Goal: Book appointment/travel/reservation

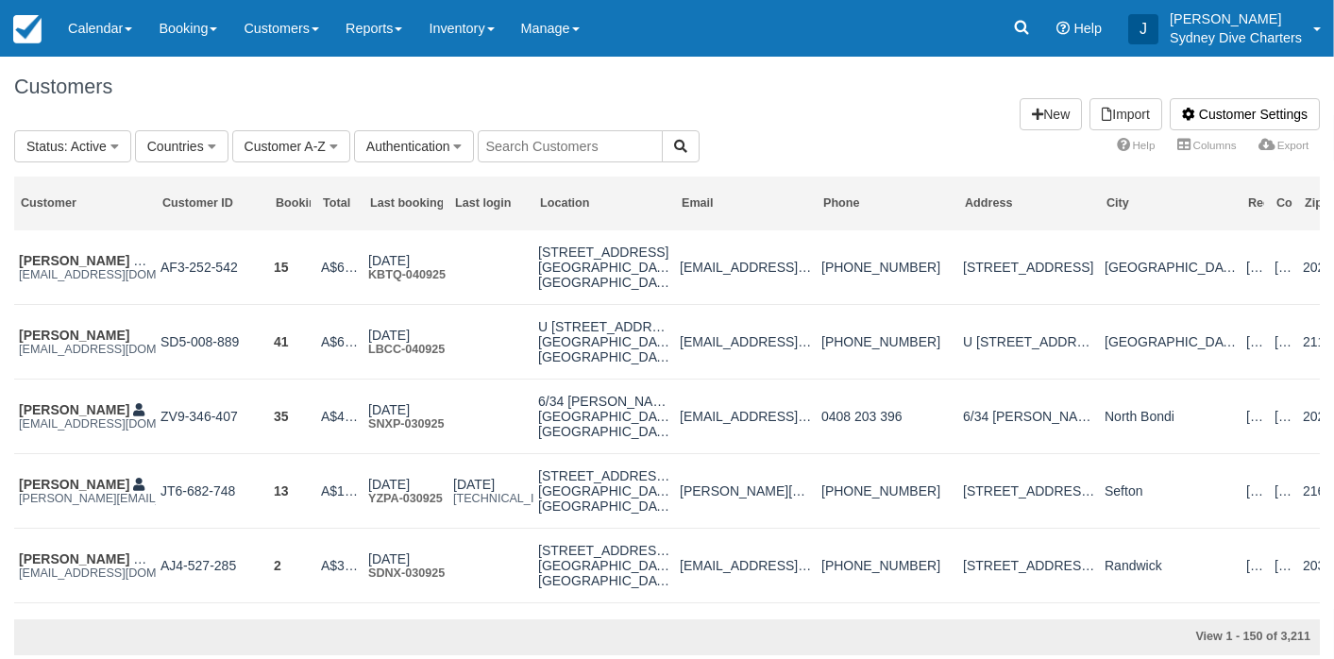
click at [543, 155] on input "text" at bounding box center [570, 146] width 185 height 32
type input "andrew"
click at [674, 147] on icon "button" at bounding box center [680, 146] width 13 height 13
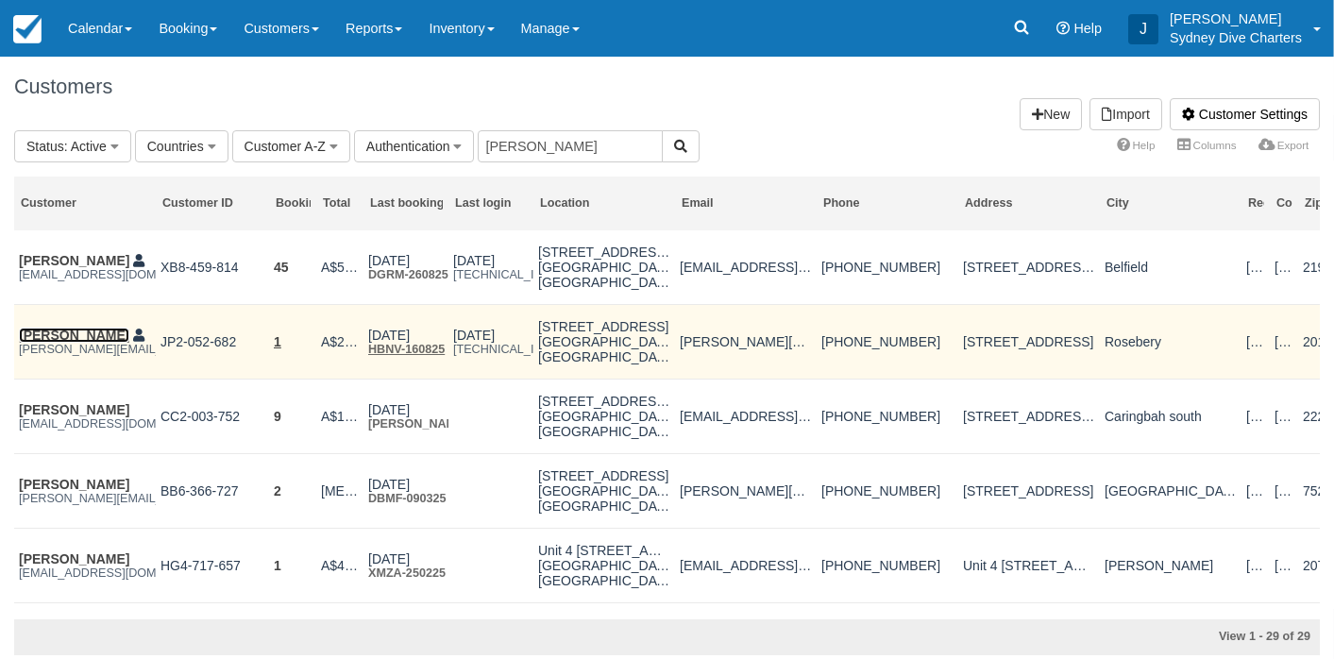
click at [94, 342] on link "[PERSON_NAME]" at bounding box center [74, 334] width 110 height 15
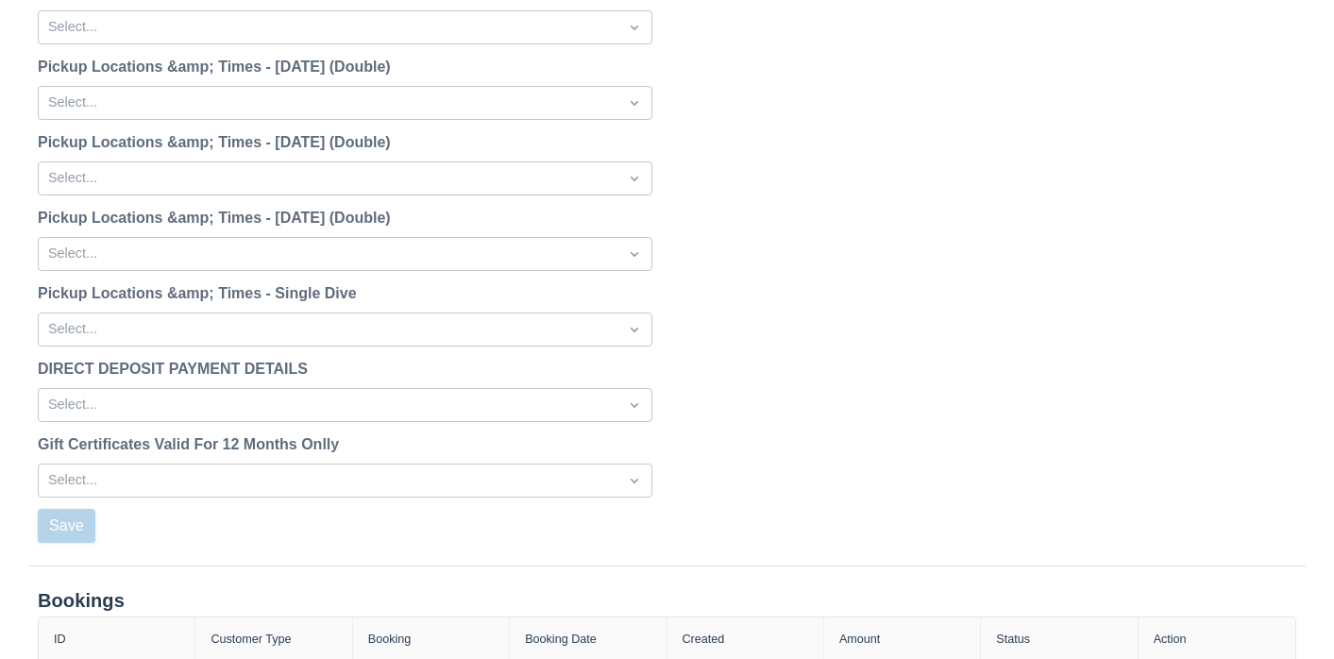
scroll to position [2393, 0]
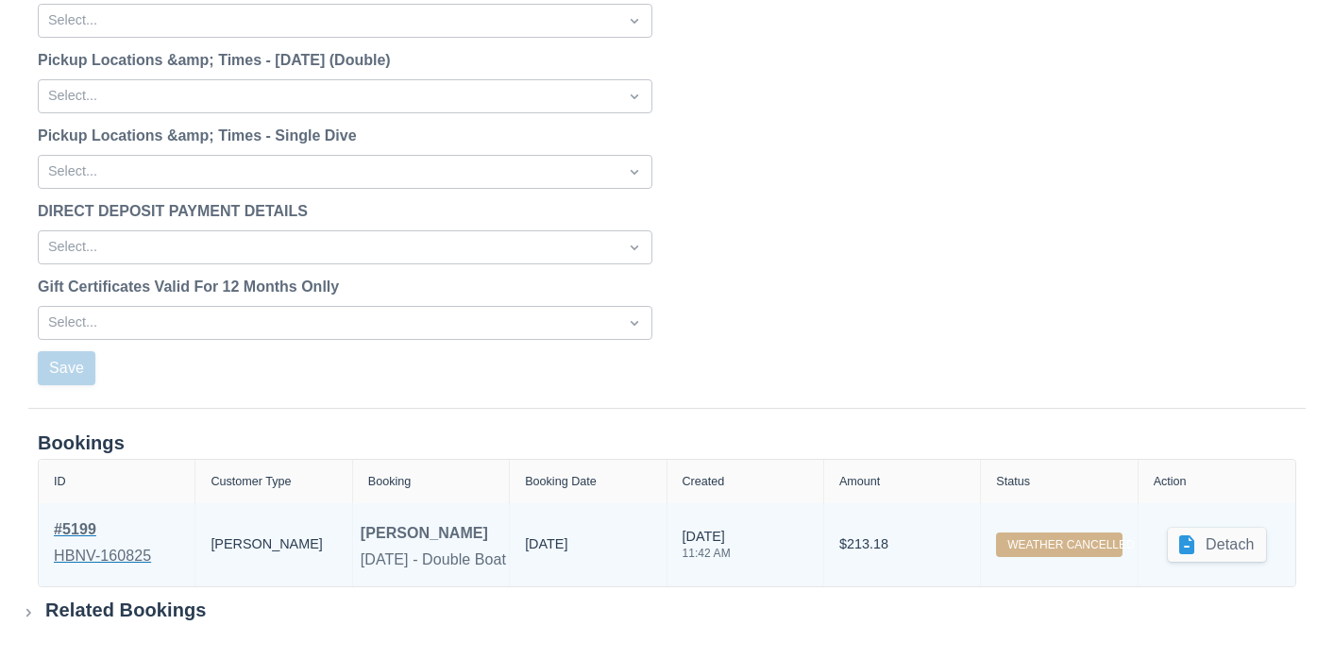
click at [73, 529] on div "# 5199" at bounding box center [102, 529] width 97 height 23
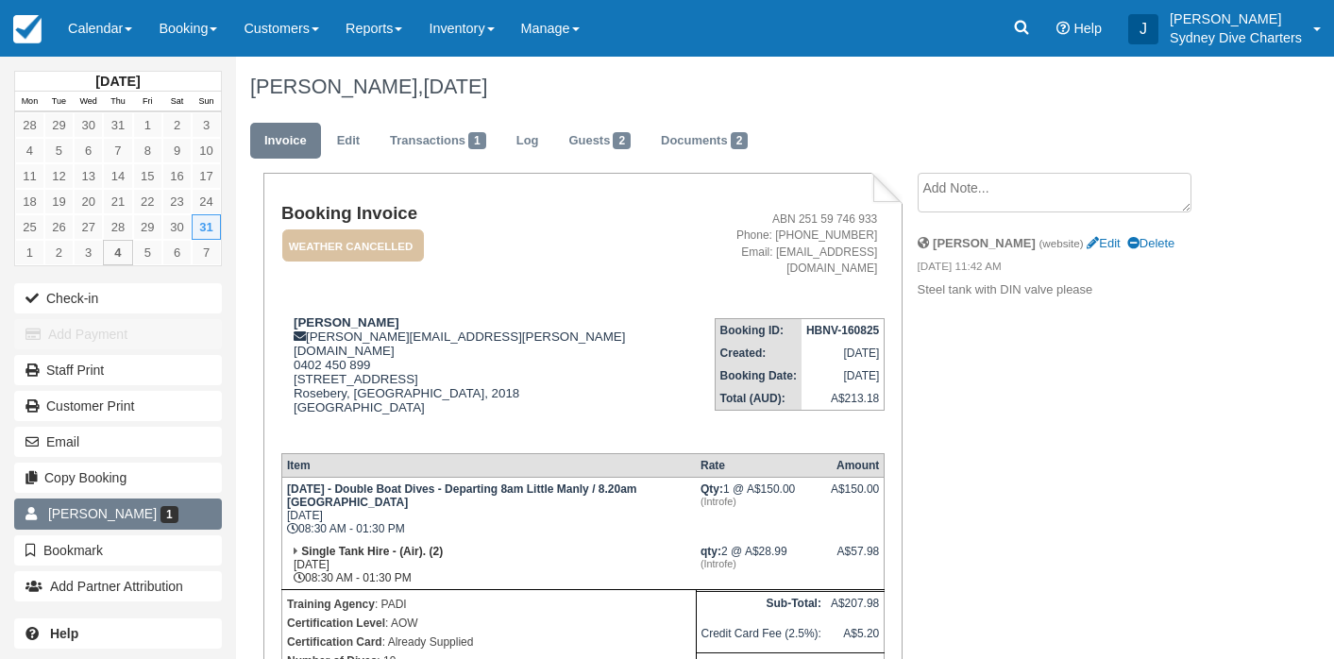
click at [104, 516] on span "[PERSON_NAME]" at bounding box center [102, 513] width 109 height 15
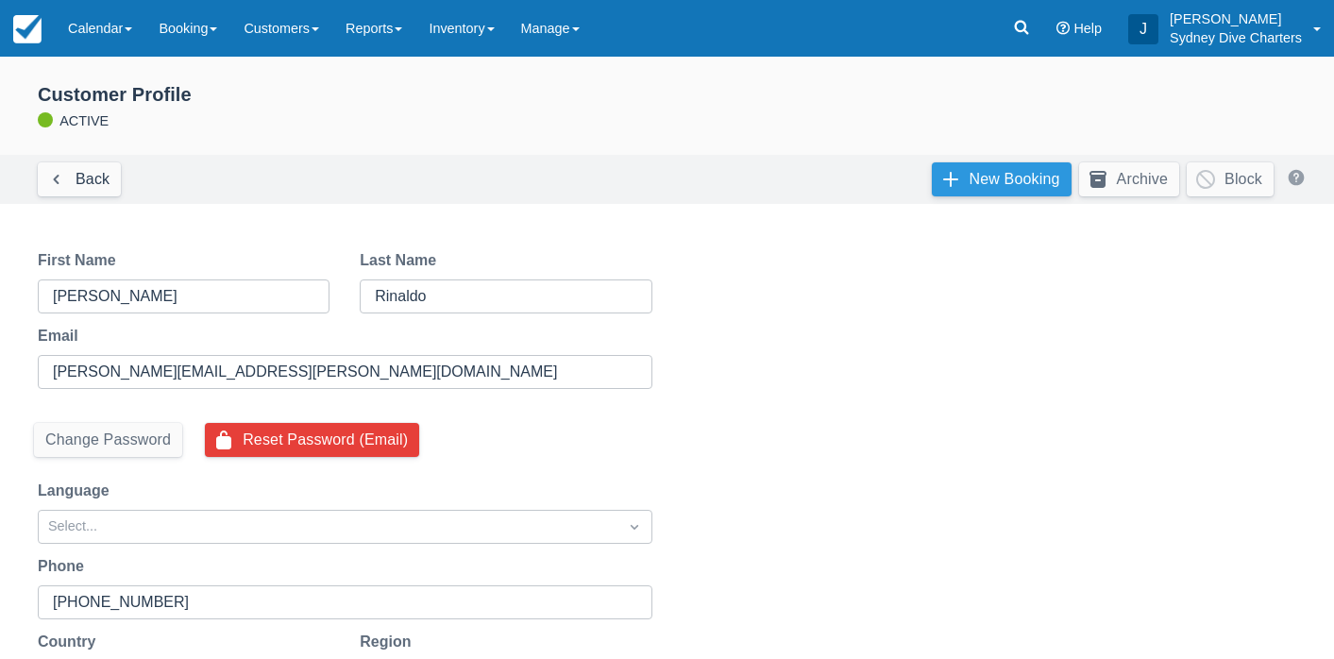
click at [978, 187] on link "New Booking" at bounding box center [1001, 179] width 140 height 34
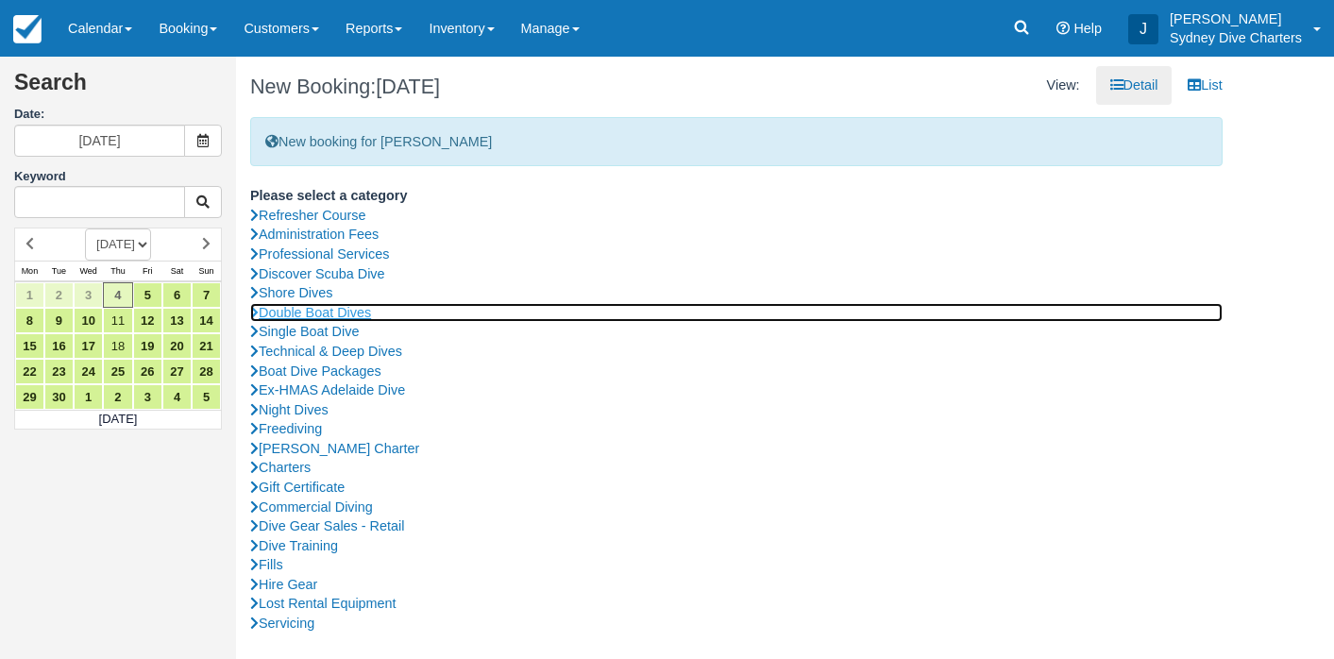
click at [357, 305] on link "Double Boat Dives" at bounding box center [736, 313] width 972 height 20
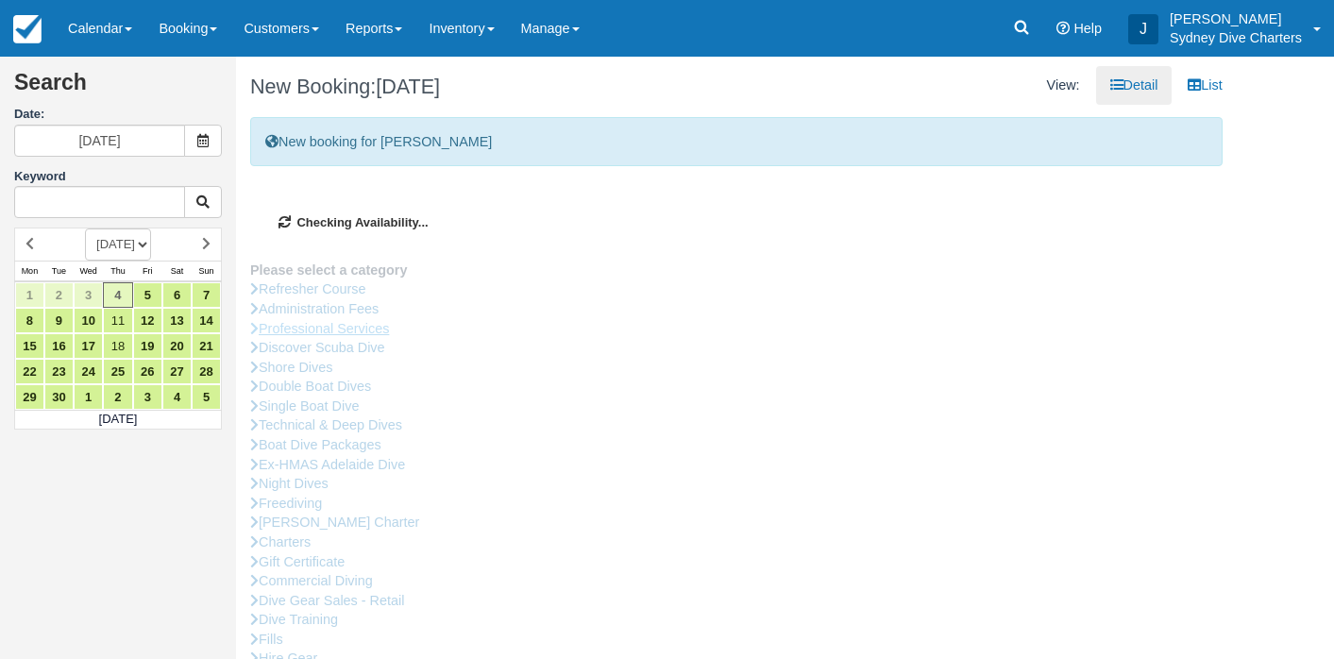
type input "06/09/2025"
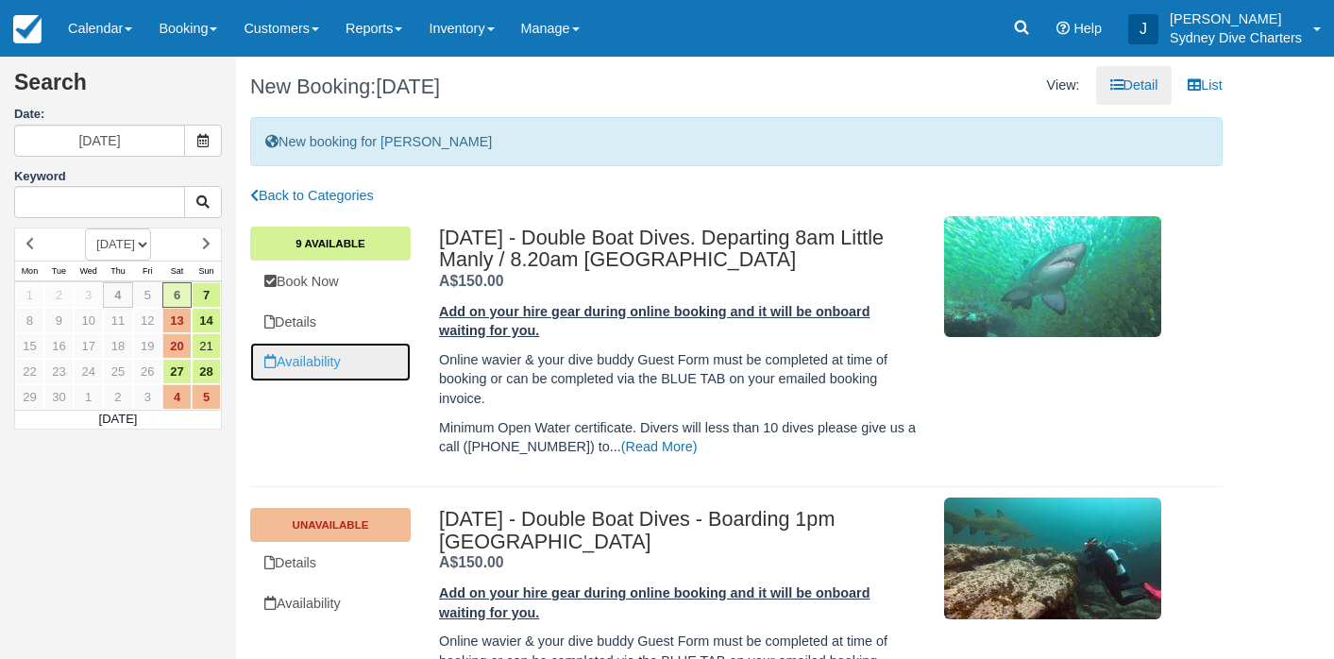
click at [331, 351] on link "Availability" at bounding box center [330, 362] width 160 height 39
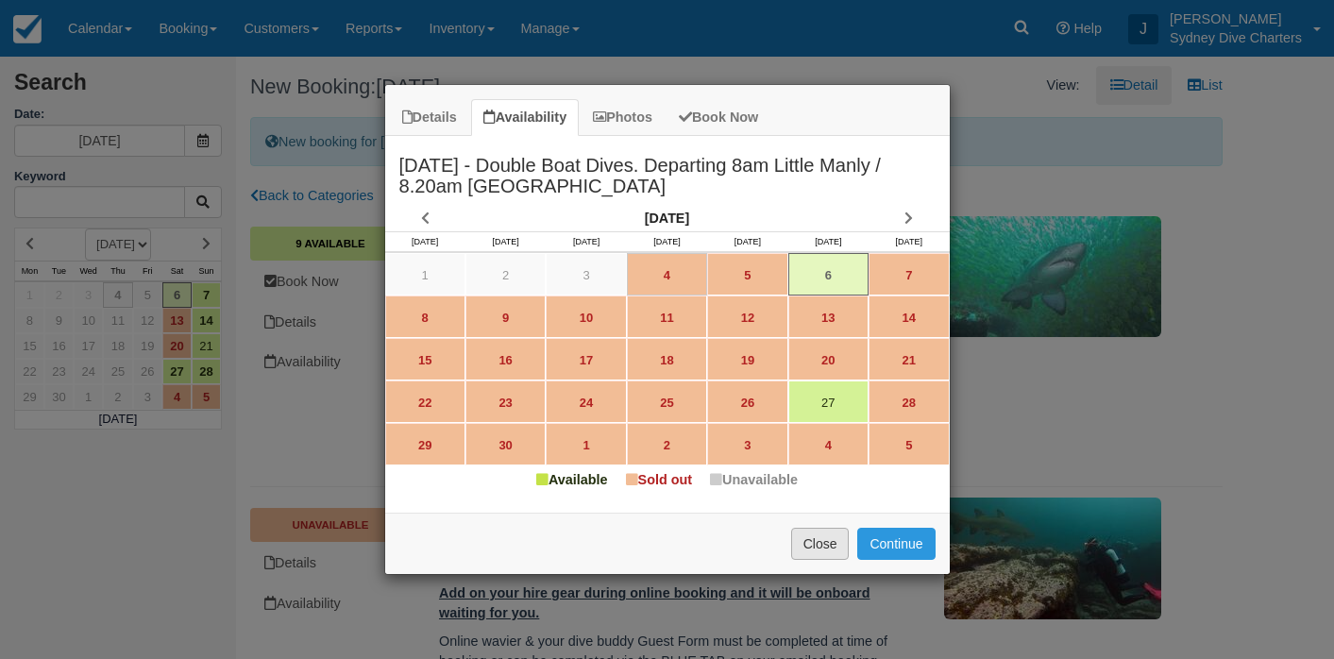
click at [814, 538] on button "Close" at bounding box center [820, 544] width 59 height 32
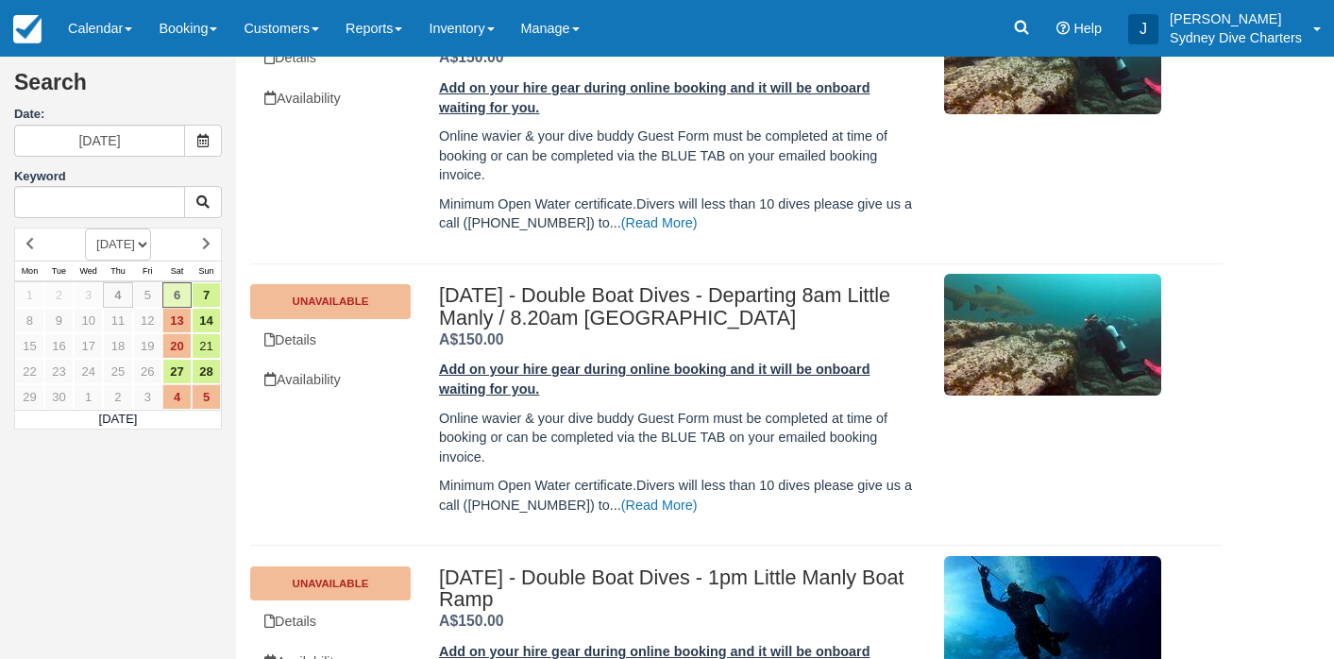
scroll to position [515, 0]
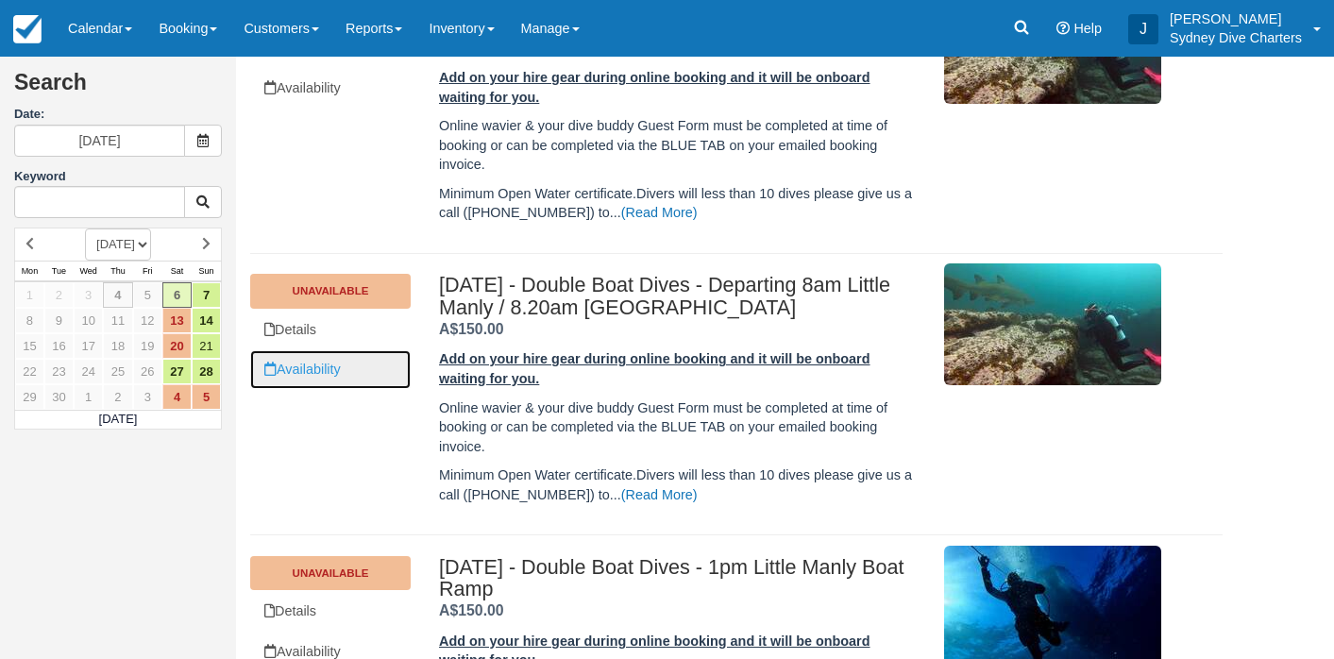
click at [331, 361] on link "Availability" at bounding box center [330, 369] width 160 height 39
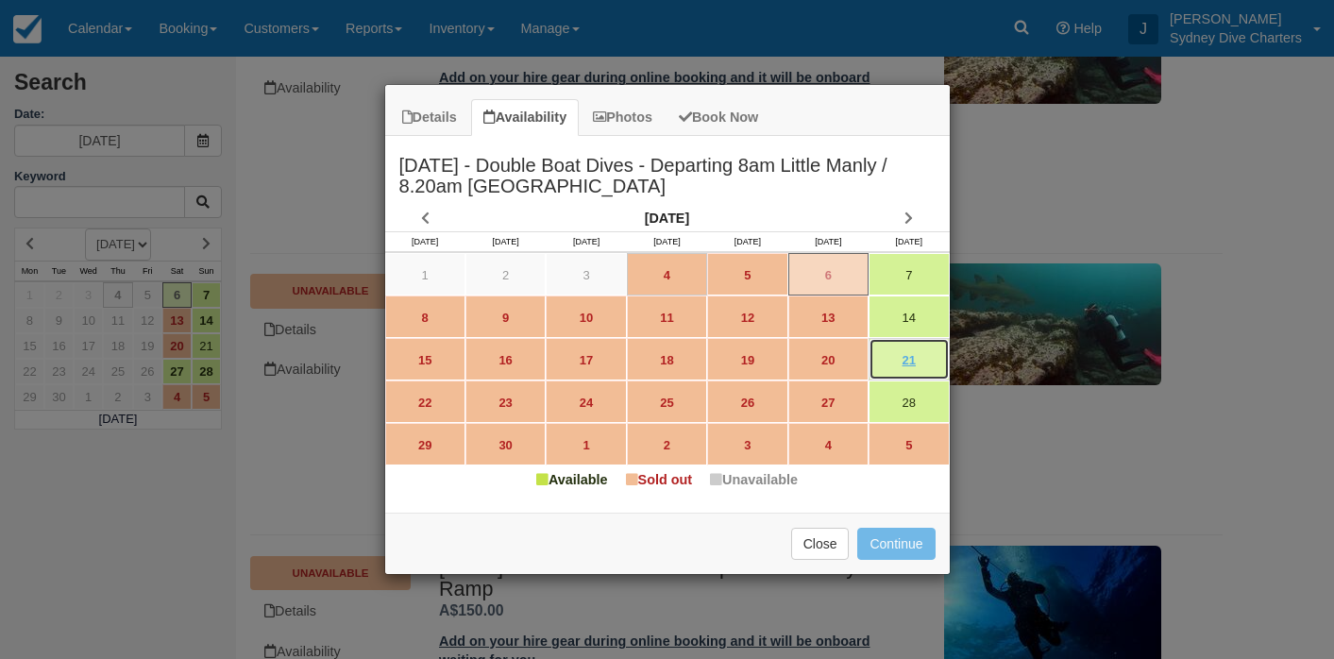
click at [898, 351] on link "21" at bounding box center [908, 359] width 80 height 42
type input "21/09/2025"
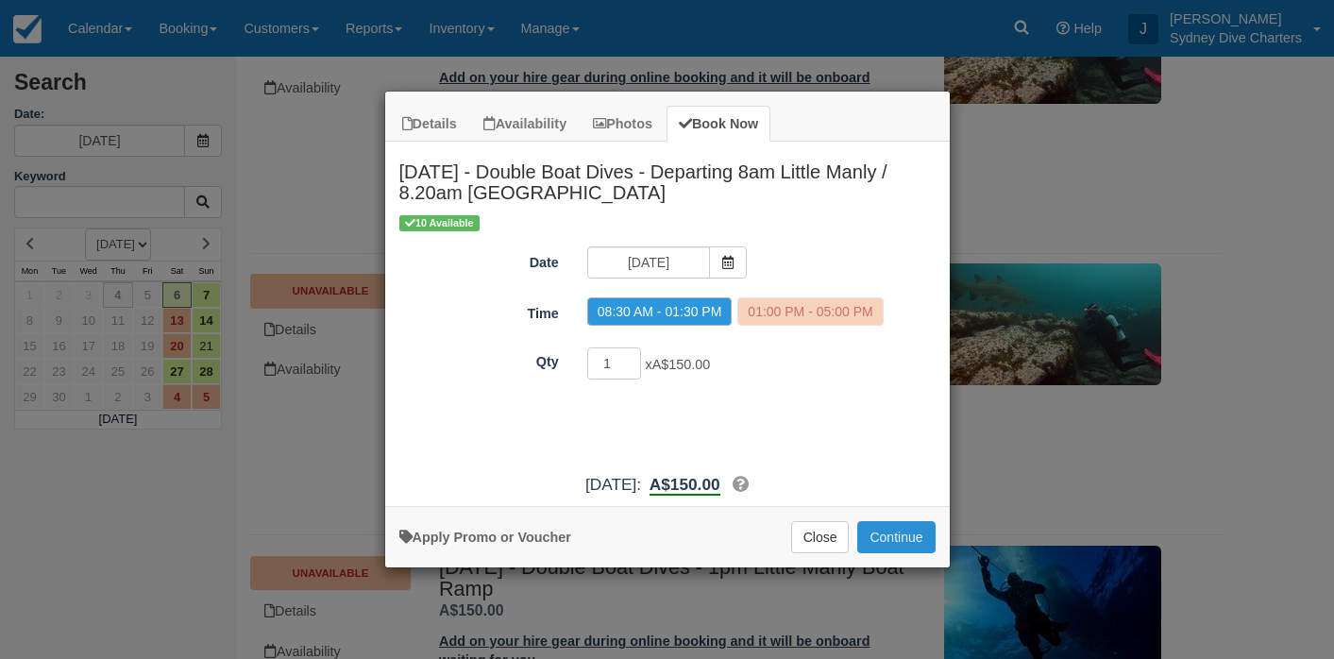
click at [896, 531] on button "Continue" at bounding box center [895, 537] width 77 height 32
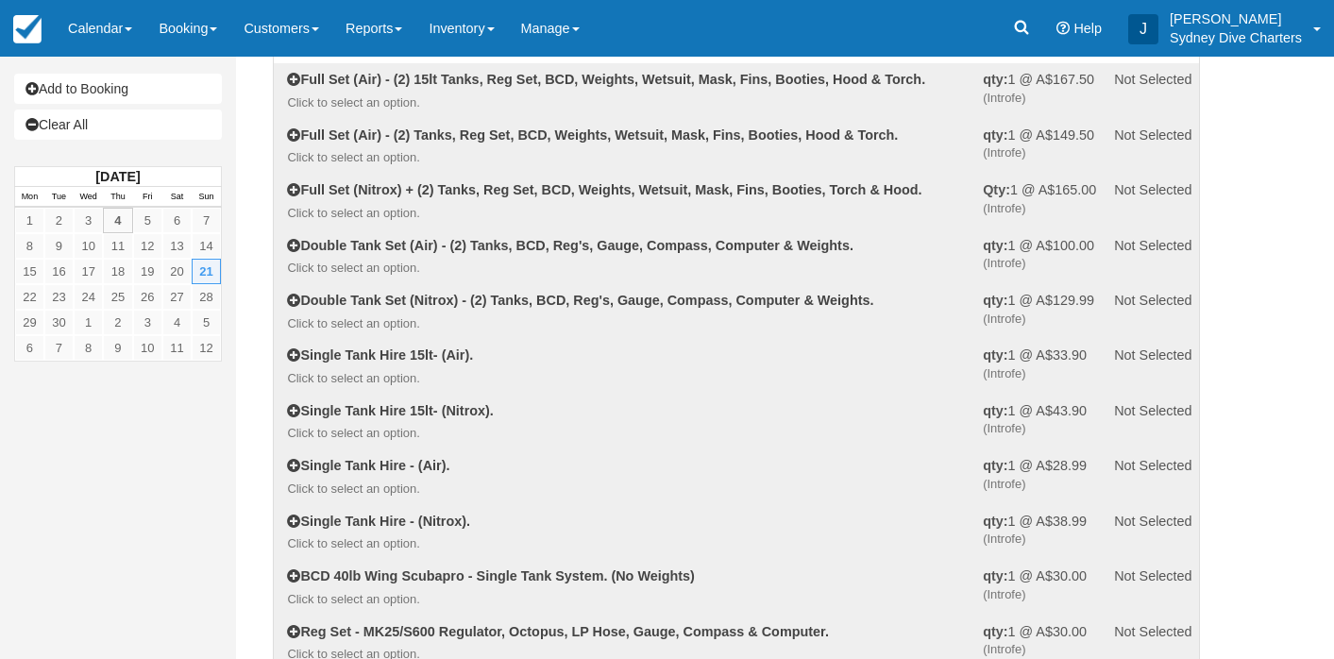
scroll to position [159, 0]
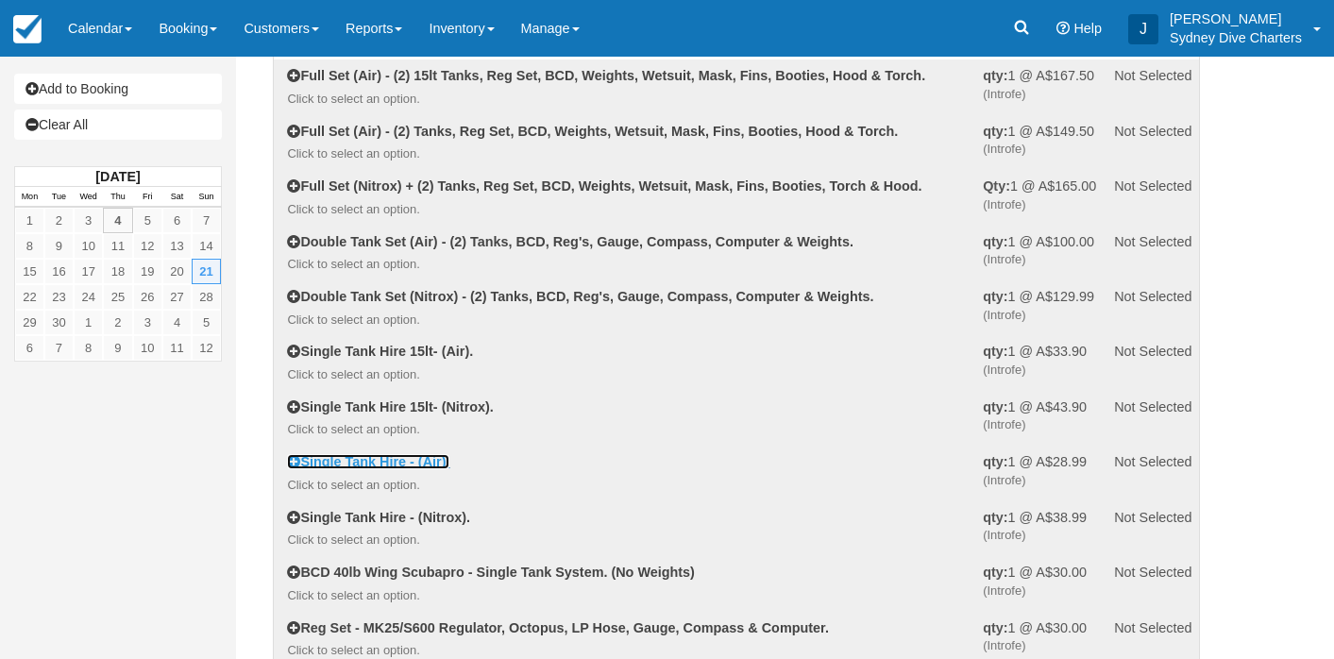
click at [433, 468] on link "Single Tank Hire - (Air)." at bounding box center [368, 461] width 162 height 15
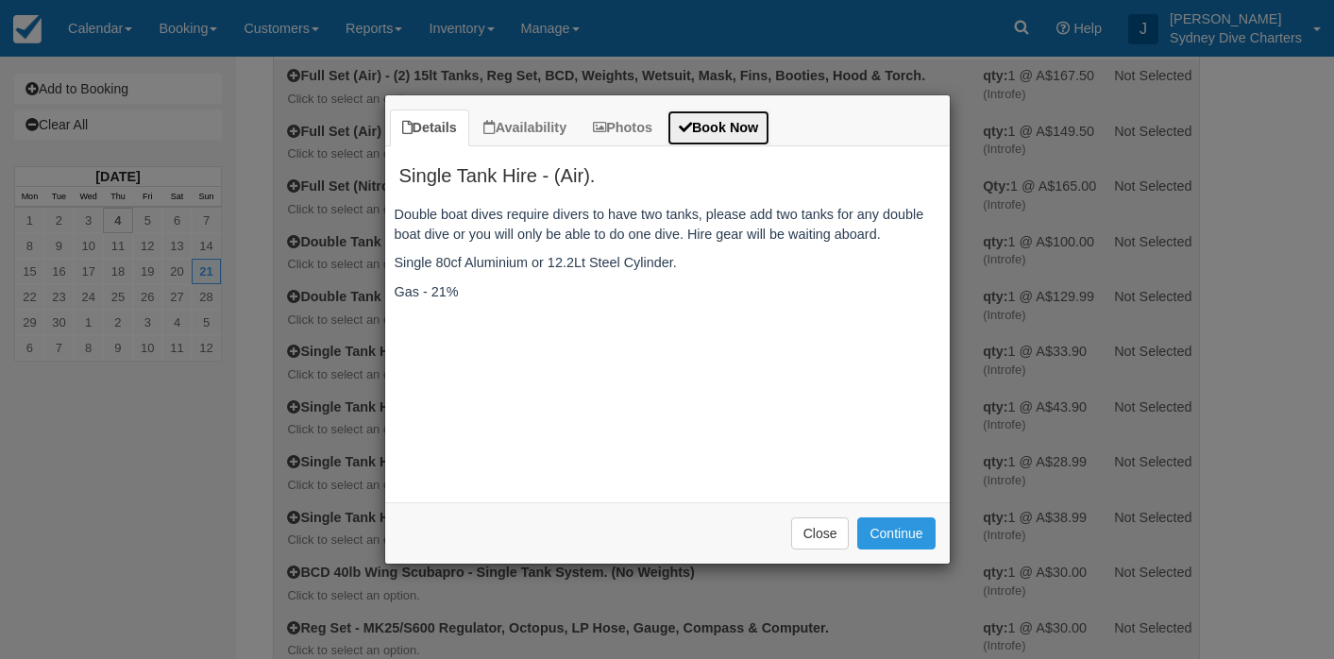
click at [747, 129] on link "Book Now" at bounding box center [718, 127] width 104 height 37
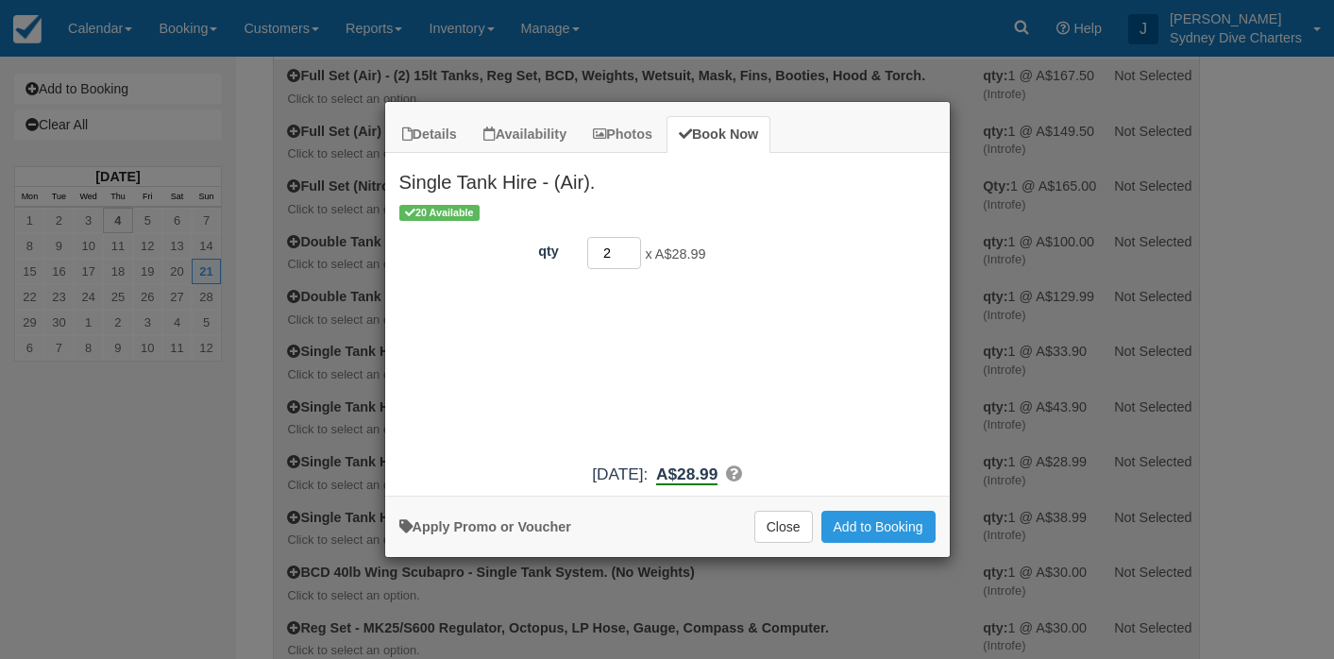
type input "2"
click at [634, 244] on input "2" at bounding box center [614, 253] width 55 height 32
click at [881, 531] on button "Add to Booking" at bounding box center [878, 527] width 114 height 32
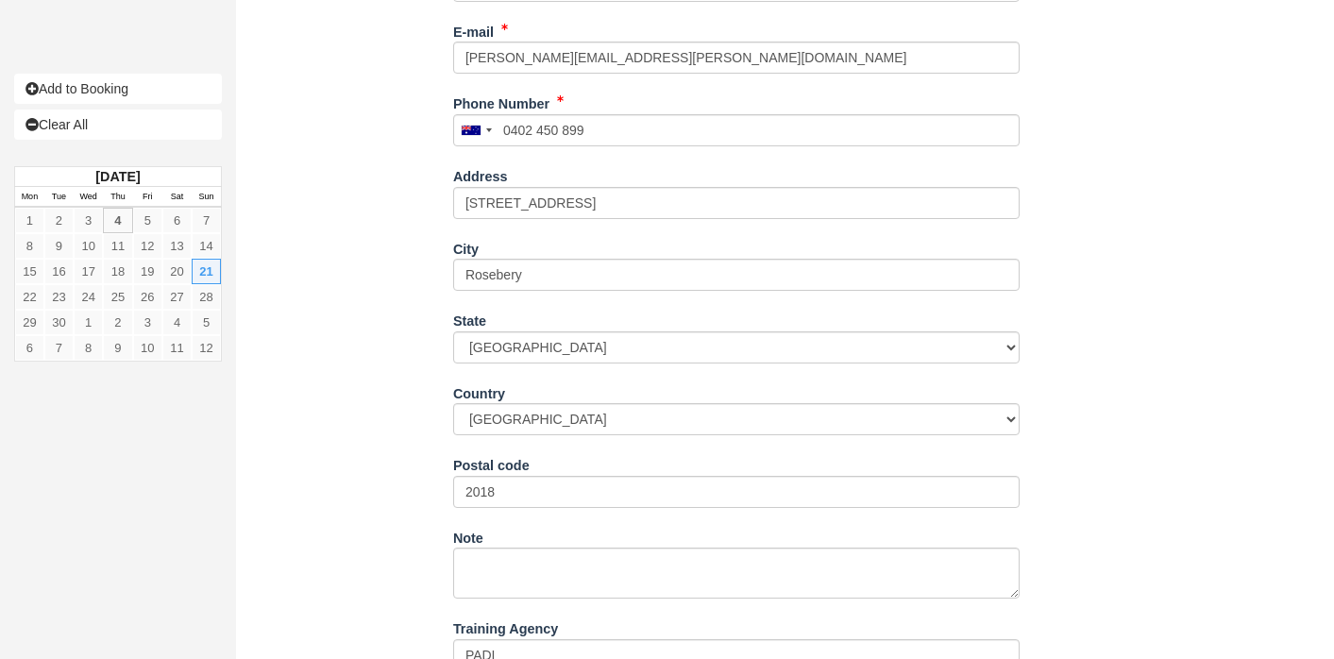
scroll to position [3104, 0]
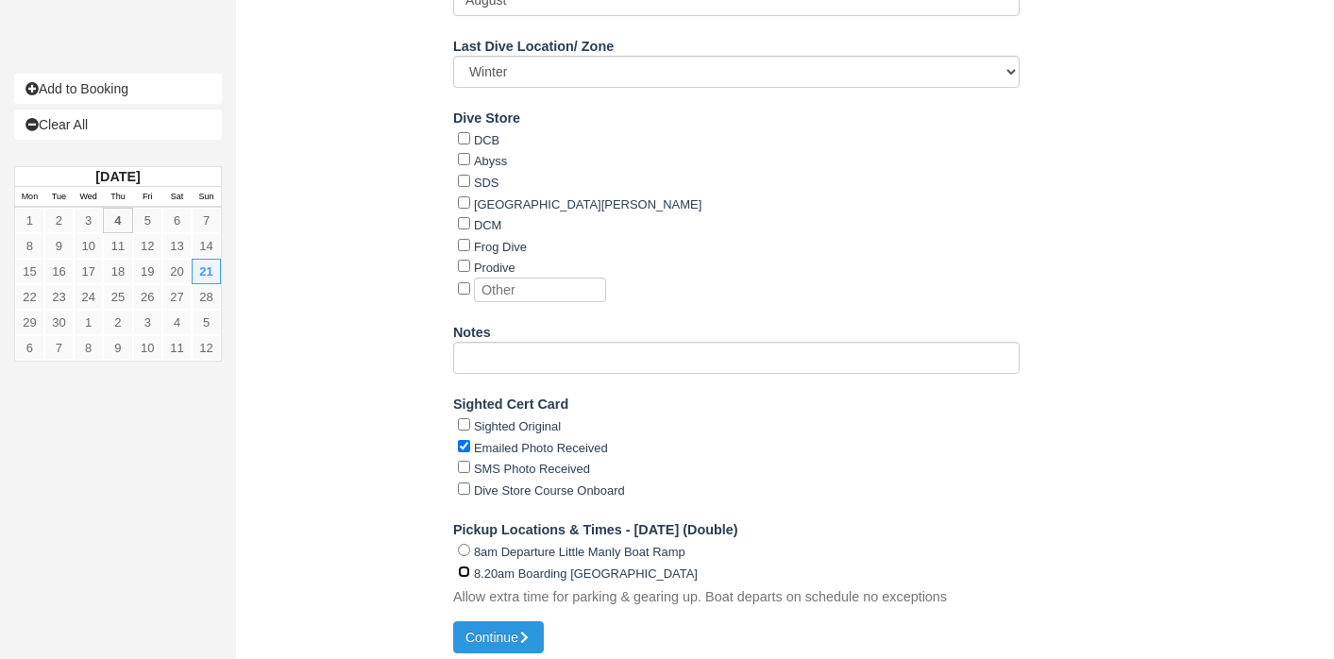
click at [463, 565] on input "8.20am Boarding [GEOGRAPHIC_DATA]" at bounding box center [464, 571] width 12 height 12
radio input "true"
click at [507, 633] on button "Continue" at bounding box center [498, 637] width 91 height 32
type input "+61402450899"
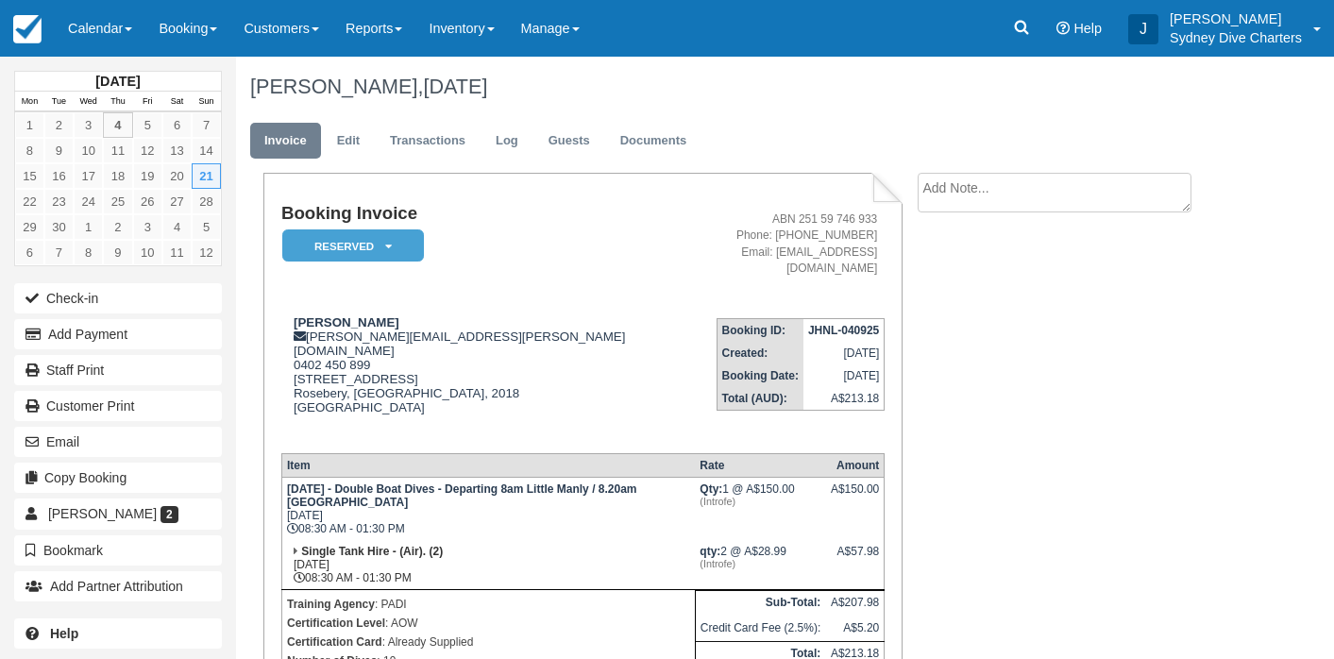
click at [988, 181] on textarea at bounding box center [1054, 193] width 274 height 40
type textarea "Weather rebooking"
click at [1022, 294] on input "Show on invoice" at bounding box center [1021, 297] width 12 height 12
checkbox input "true"
click at [980, 303] on button "Create" at bounding box center [959, 300] width 85 height 32
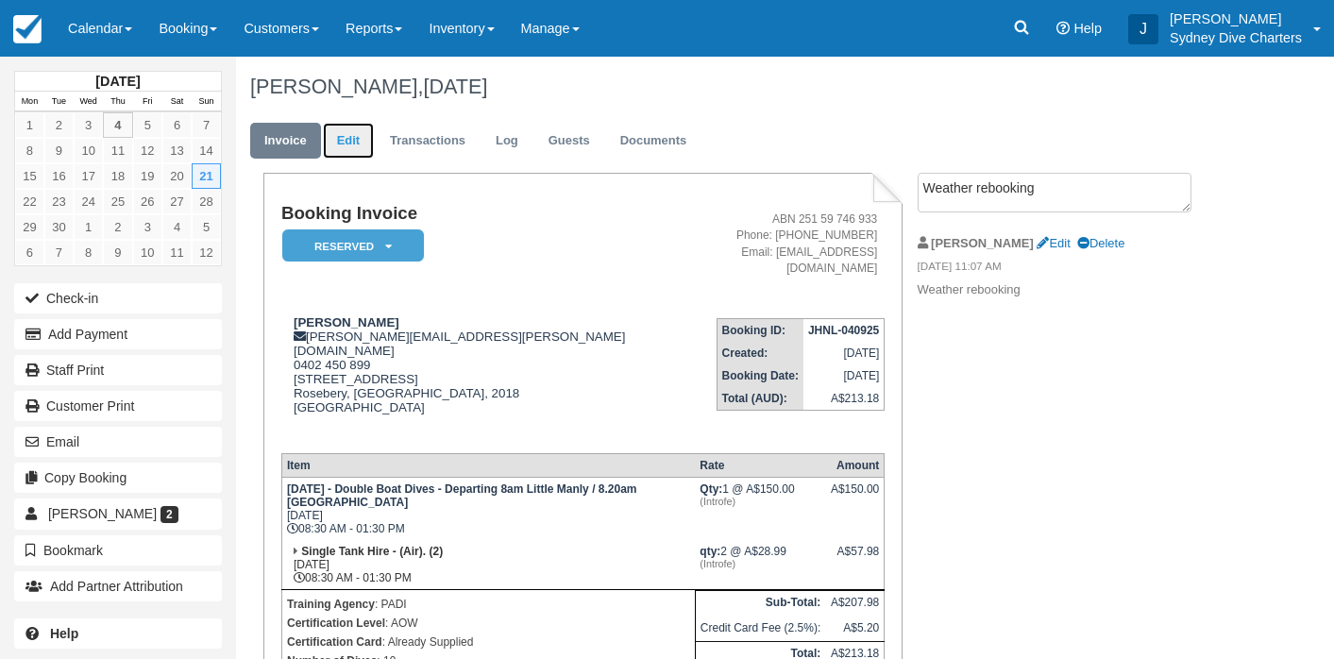
click at [346, 156] on link "Edit" at bounding box center [348, 141] width 51 height 37
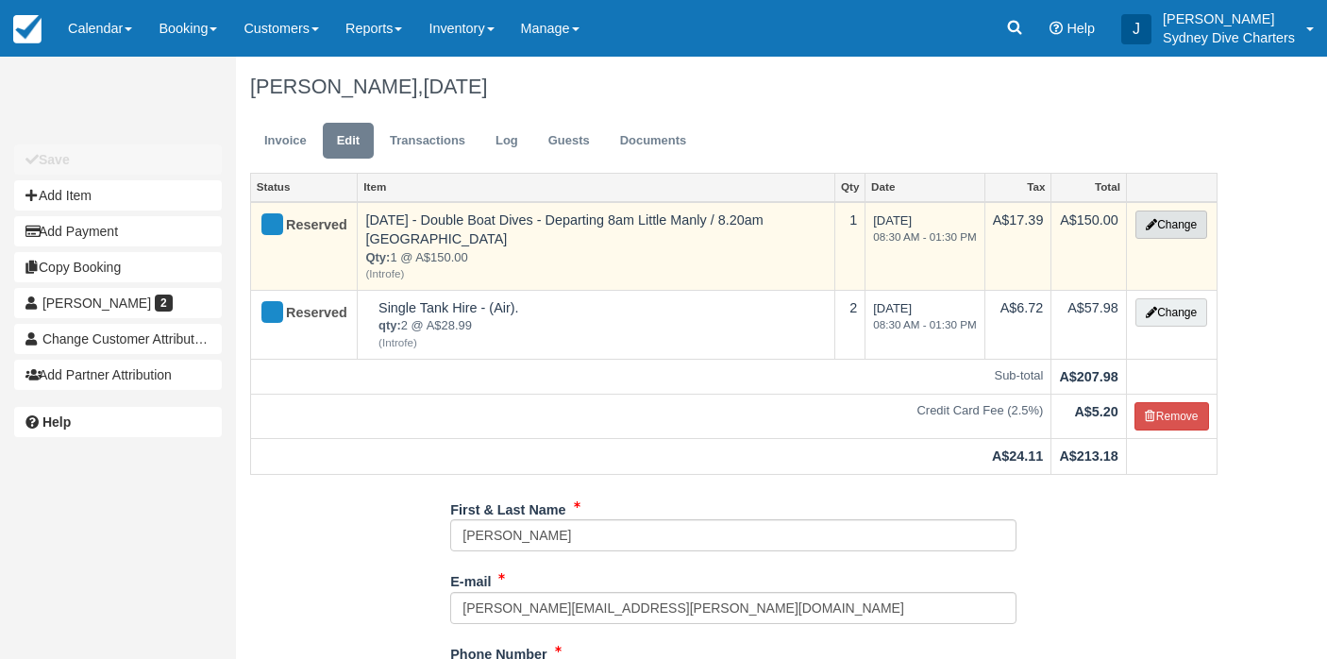
click at [1182, 231] on button "Change" at bounding box center [1171, 224] width 72 height 28
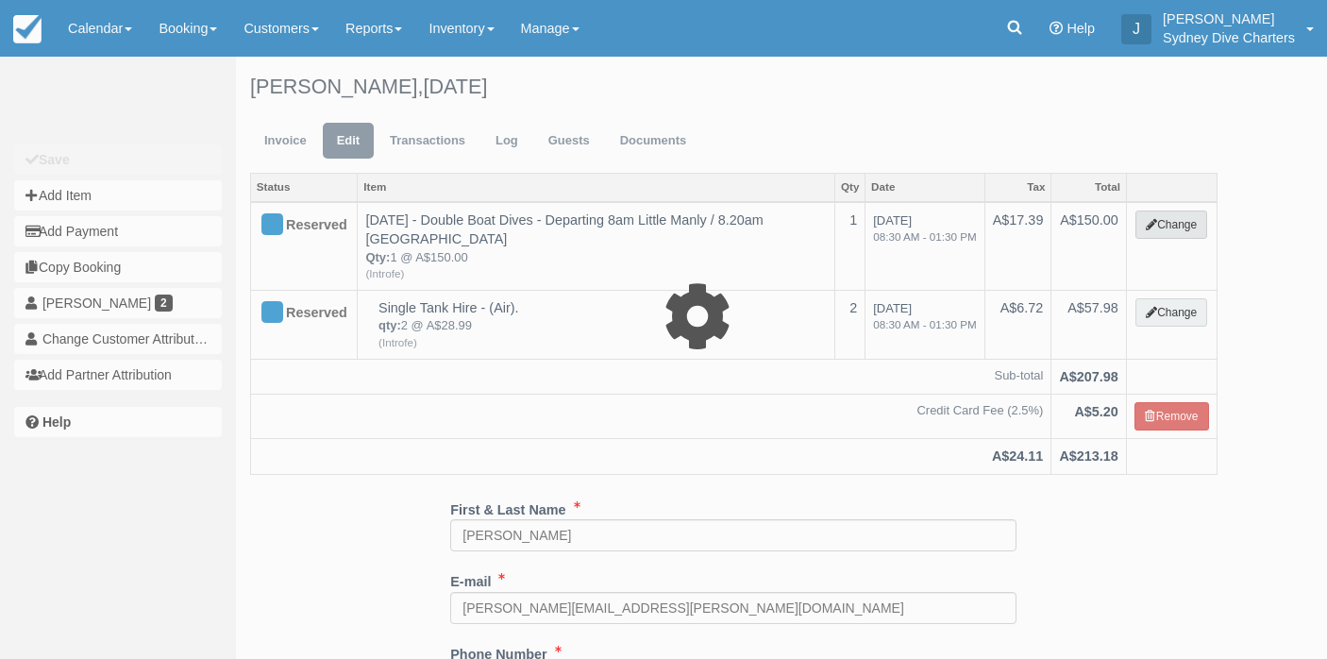
select select "2"
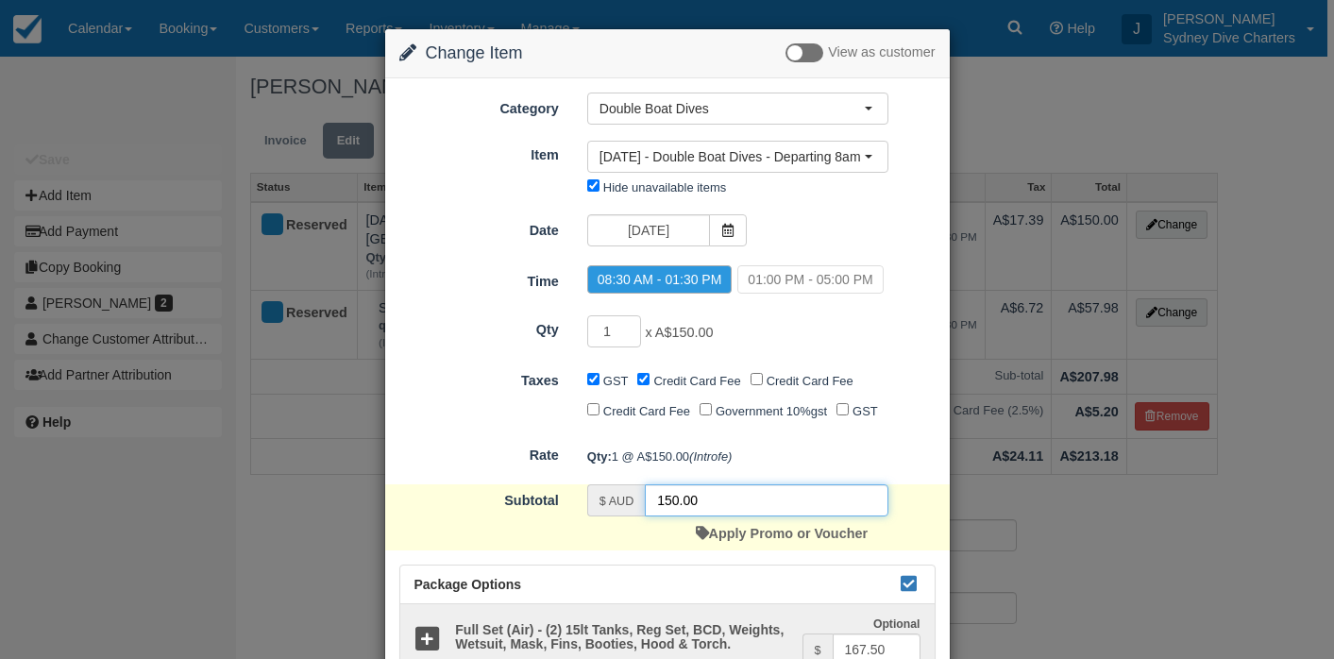
drag, startPoint x: 759, startPoint y: 531, endPoint x: 646, endPoint y: 526, distance: 112.5
click at [646, 516] on input "150.00" at bounding box center [766, 500] width 243 height 32
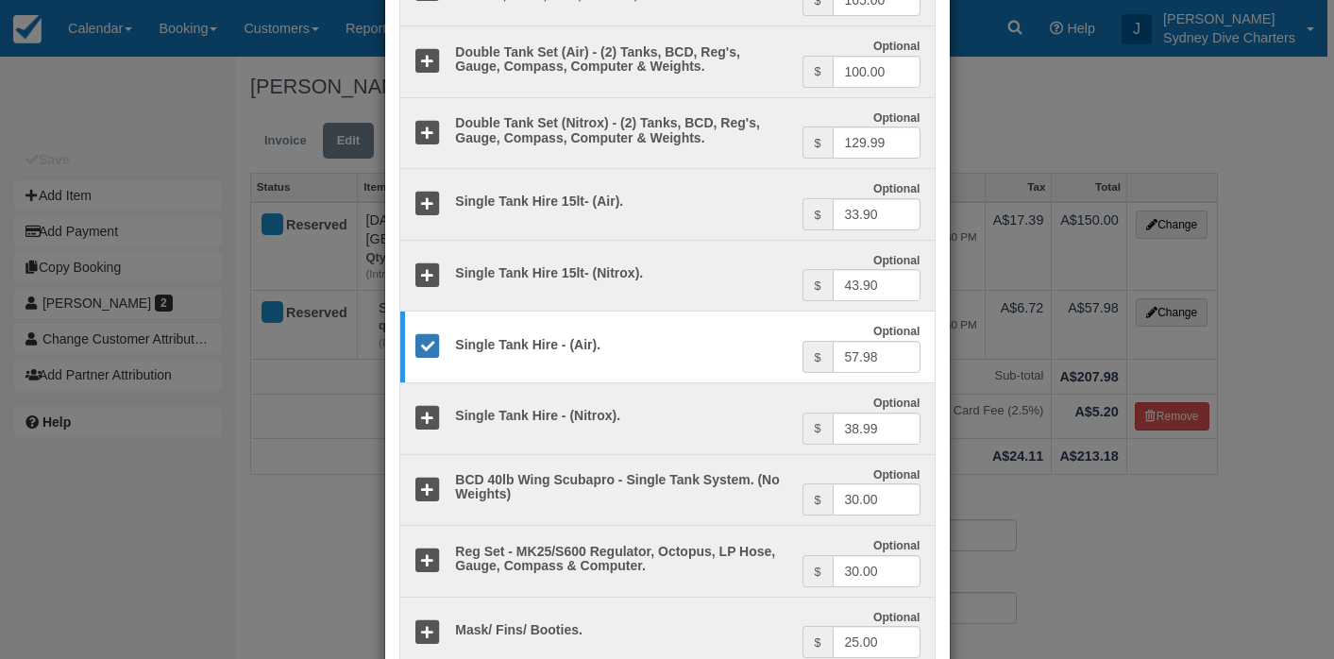
scroll to position [793, 0]
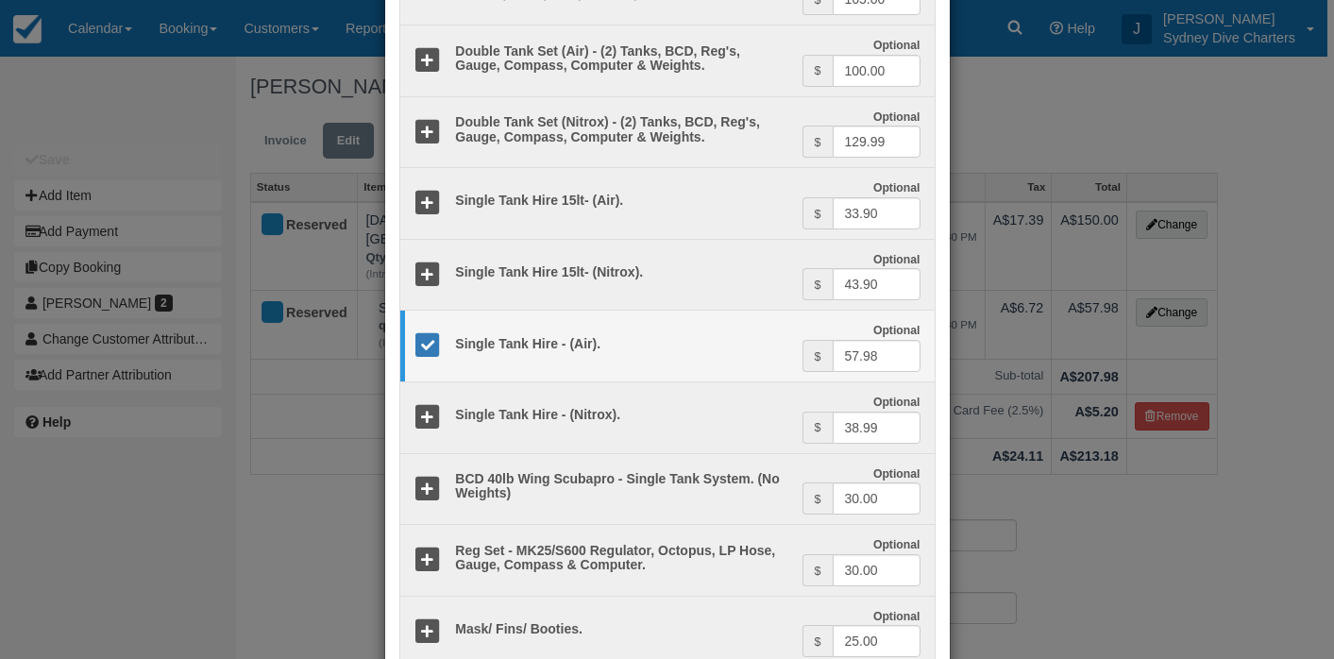
type input "0."
drag, startPoint x: 892, startPoint y: 393, endPoint x: 823, endPoint y: 391, distance: 68.9
click at [823, 372] on div "$ 57.98" at bounding box center [861, 356] width 118 height 32
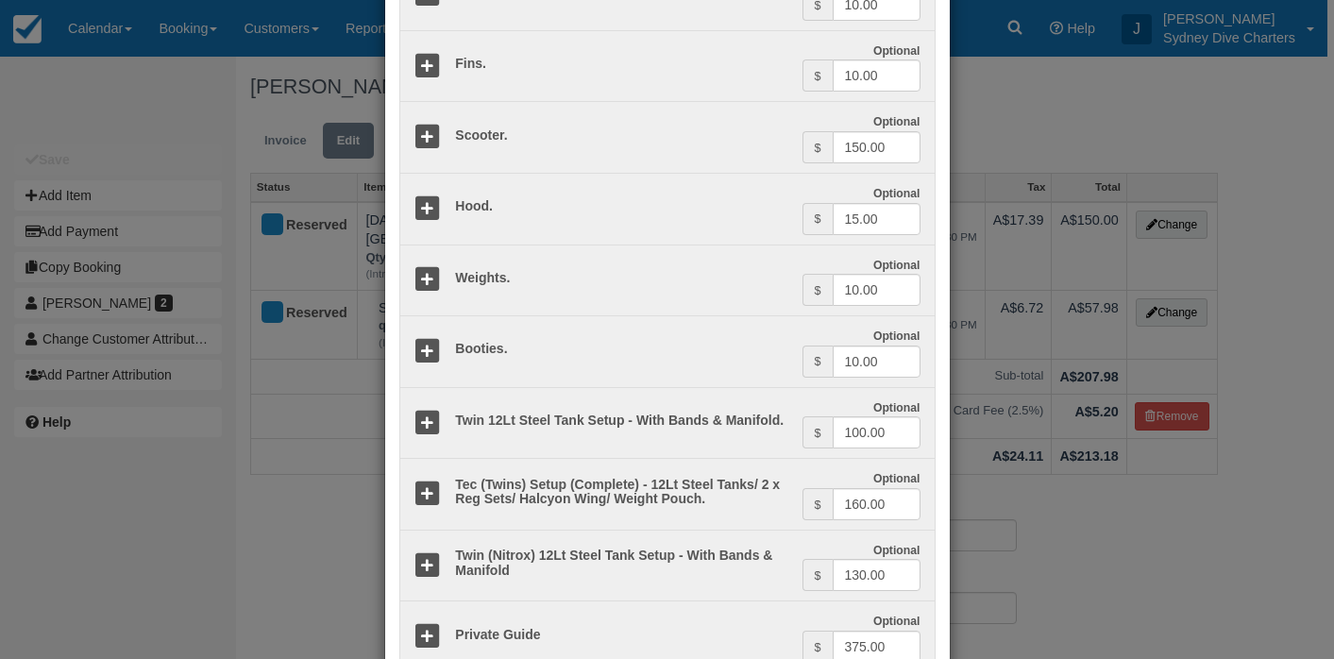
scroll to position [2241, 0]
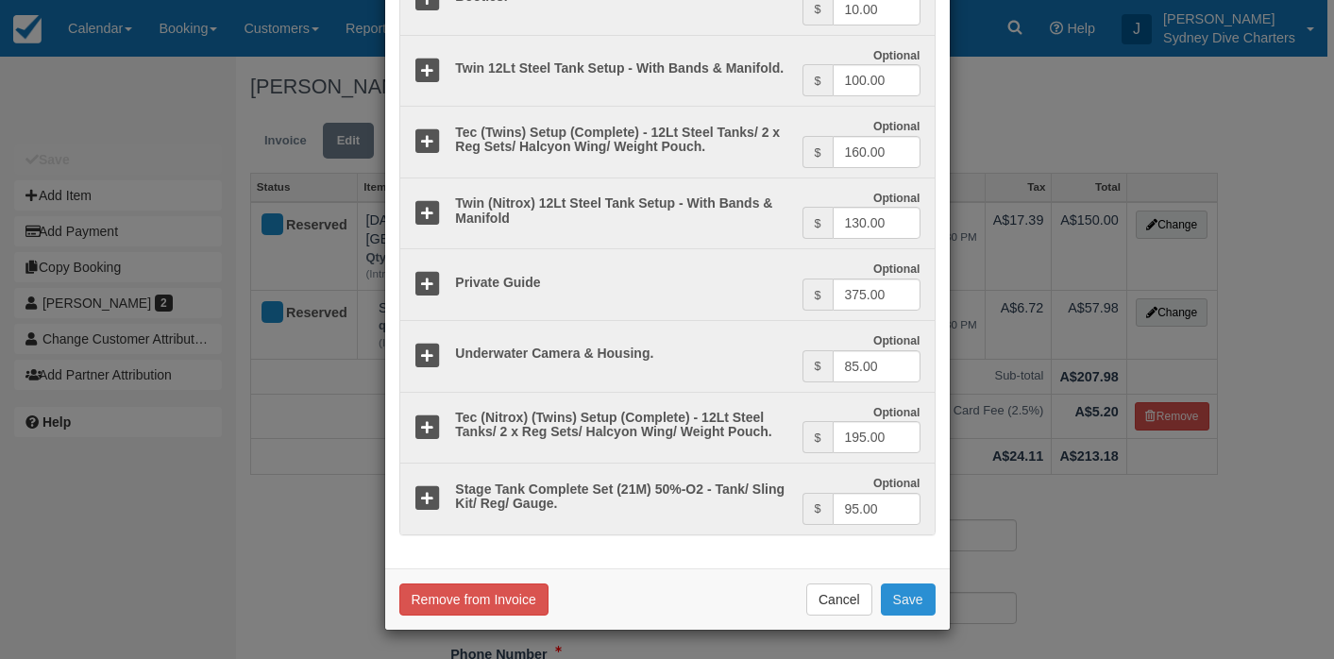
type input "0."
click at [903, 603] on button "Save" at bounding box center [908, 599] width 55 height 32
checkbox input "false"
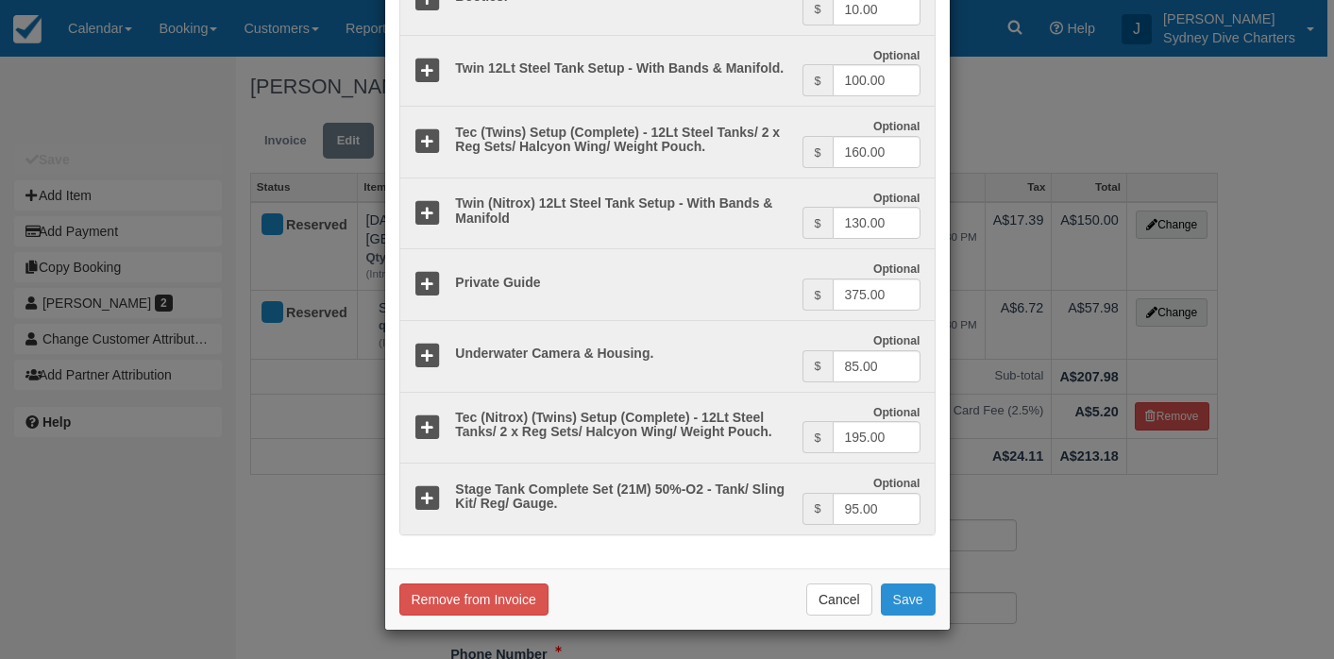
checkbox input "false"
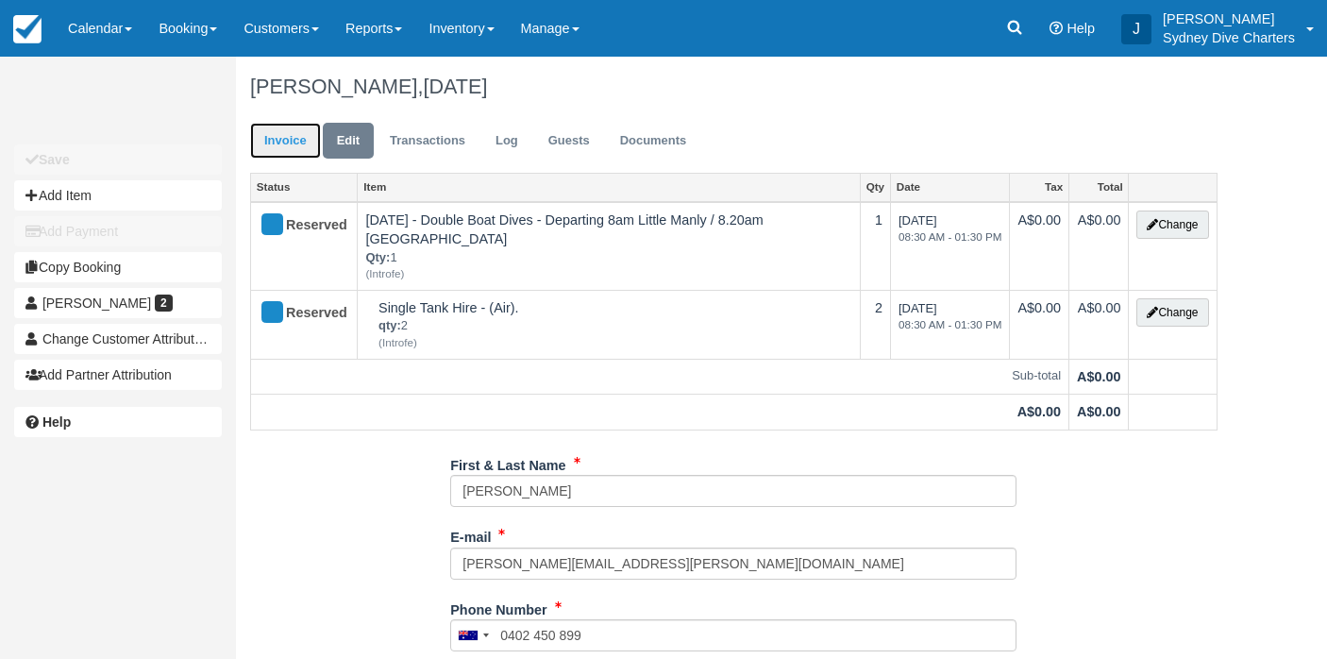
click at [310, 135] on link "Invoice" at bounding box center [285, 141] width 71 height 37
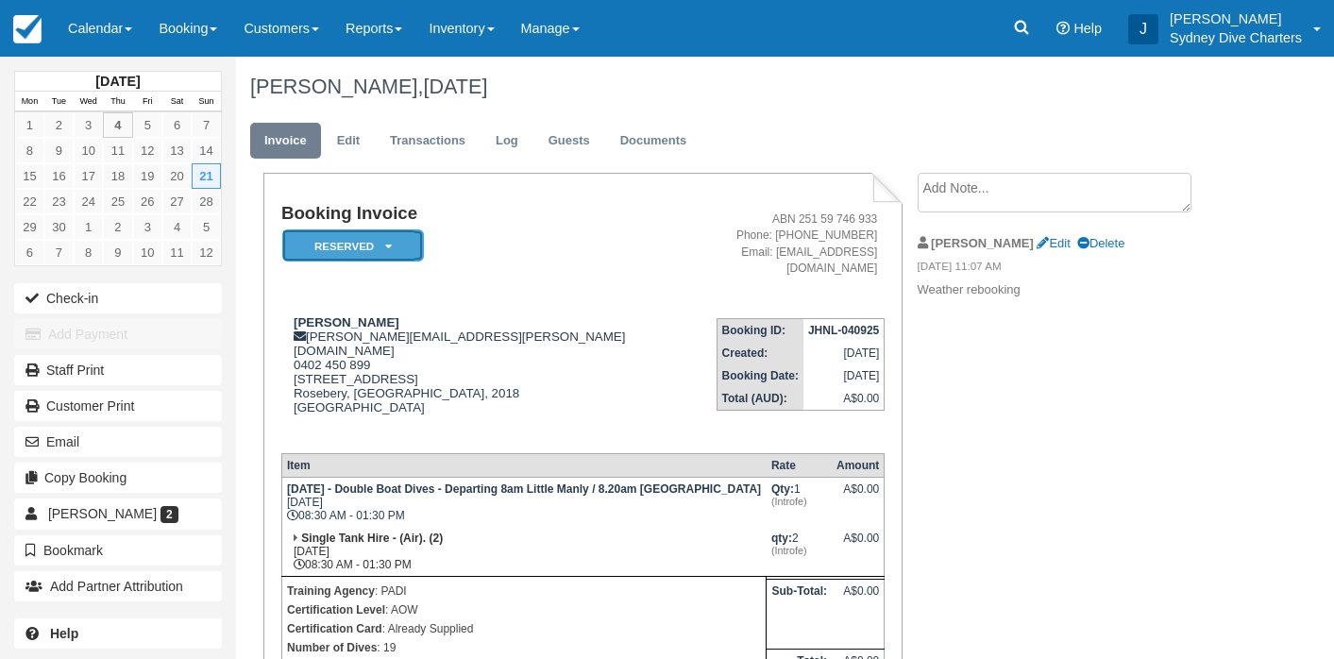
click at [400, 240] on em "Reserved" at bounding box center [353, 245] width 142 height 33
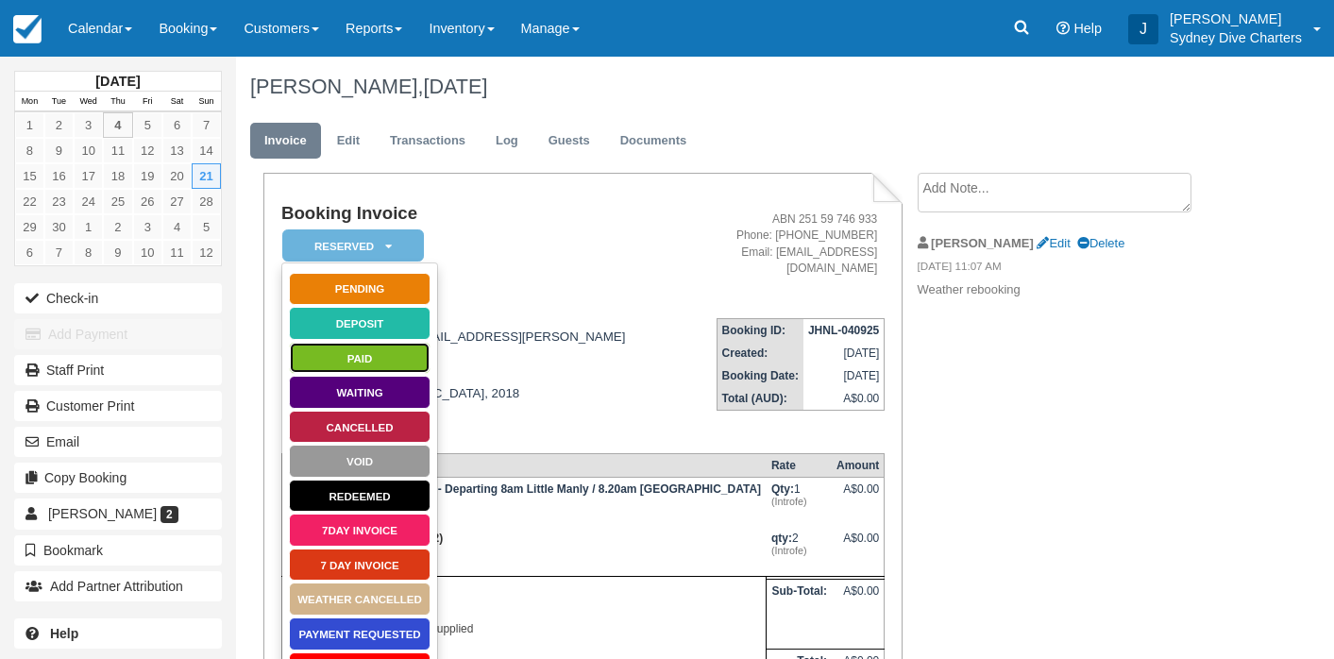
click at [389, 358] on link "Paid" at bounding box center [360, 358] width 142 height 33
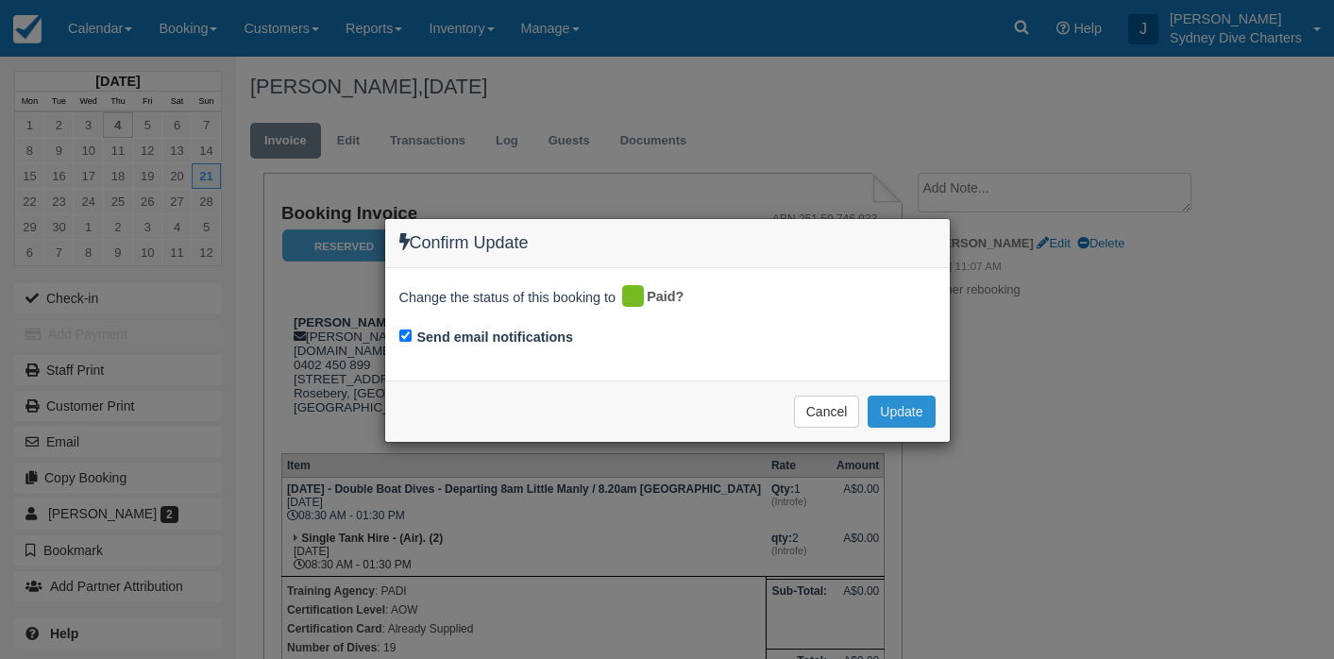
click at [913, 407] on button "Update" at bounding box center [900, 411] width 67 height 32
